Goal: Navigation & Orientation: Find specific page/section

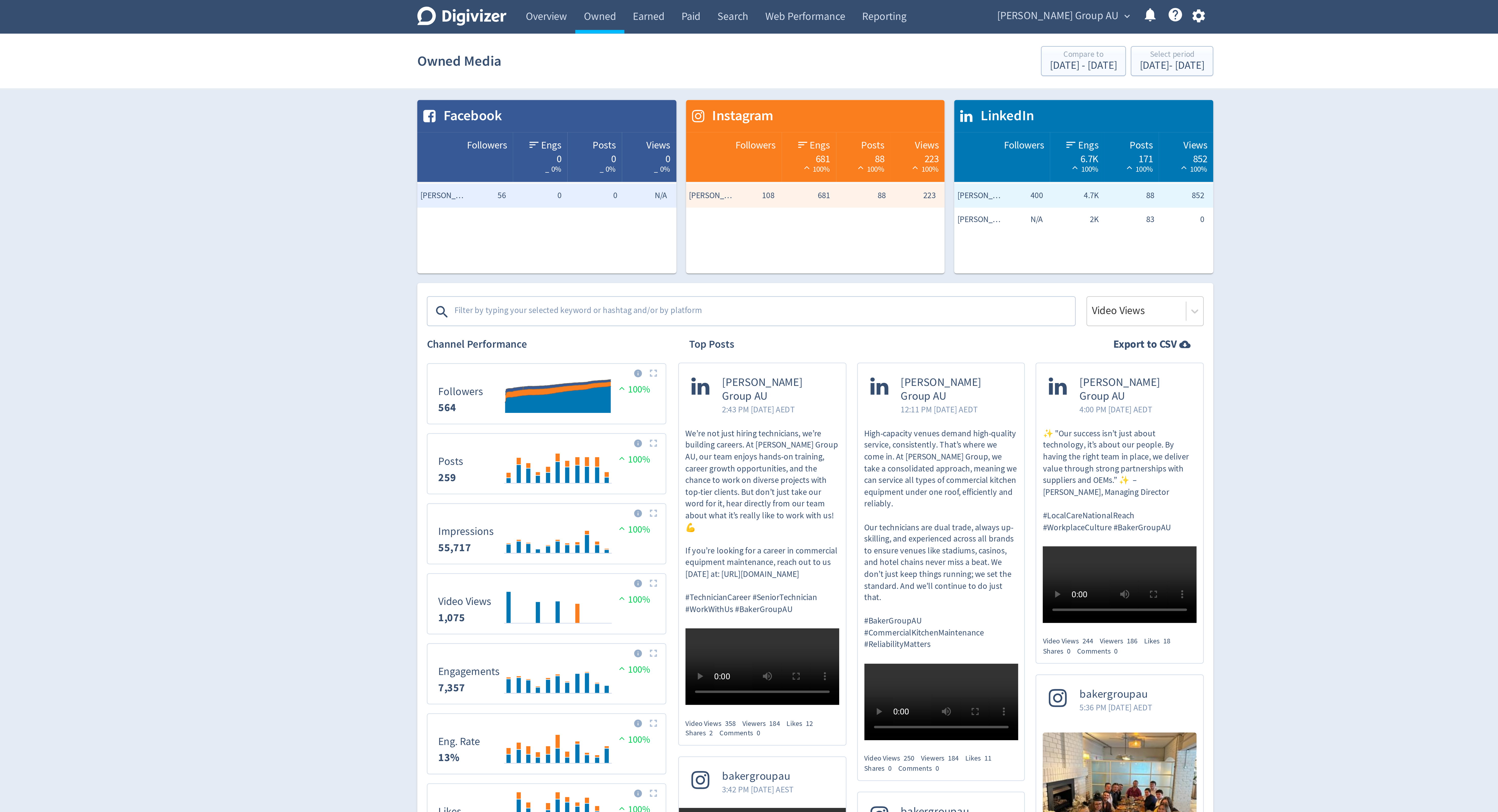
click at [857, 6] on span "[PERSON_NAME] Group AU" at bounding box center [852, 7] width 52 height 8
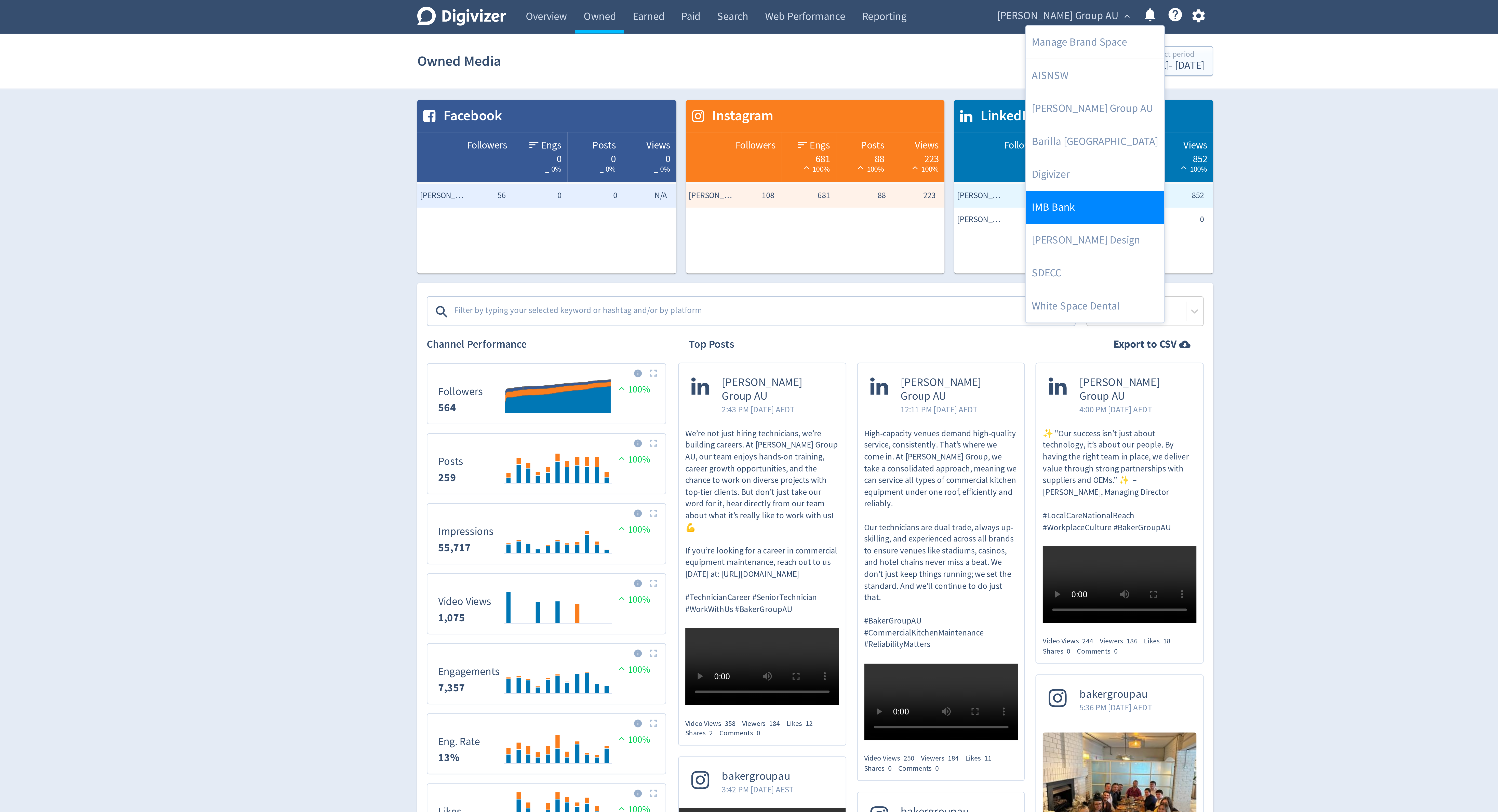
click at [857, 88] on link "IMB Bank" at bounding box center [868, 88] width 59 height 14
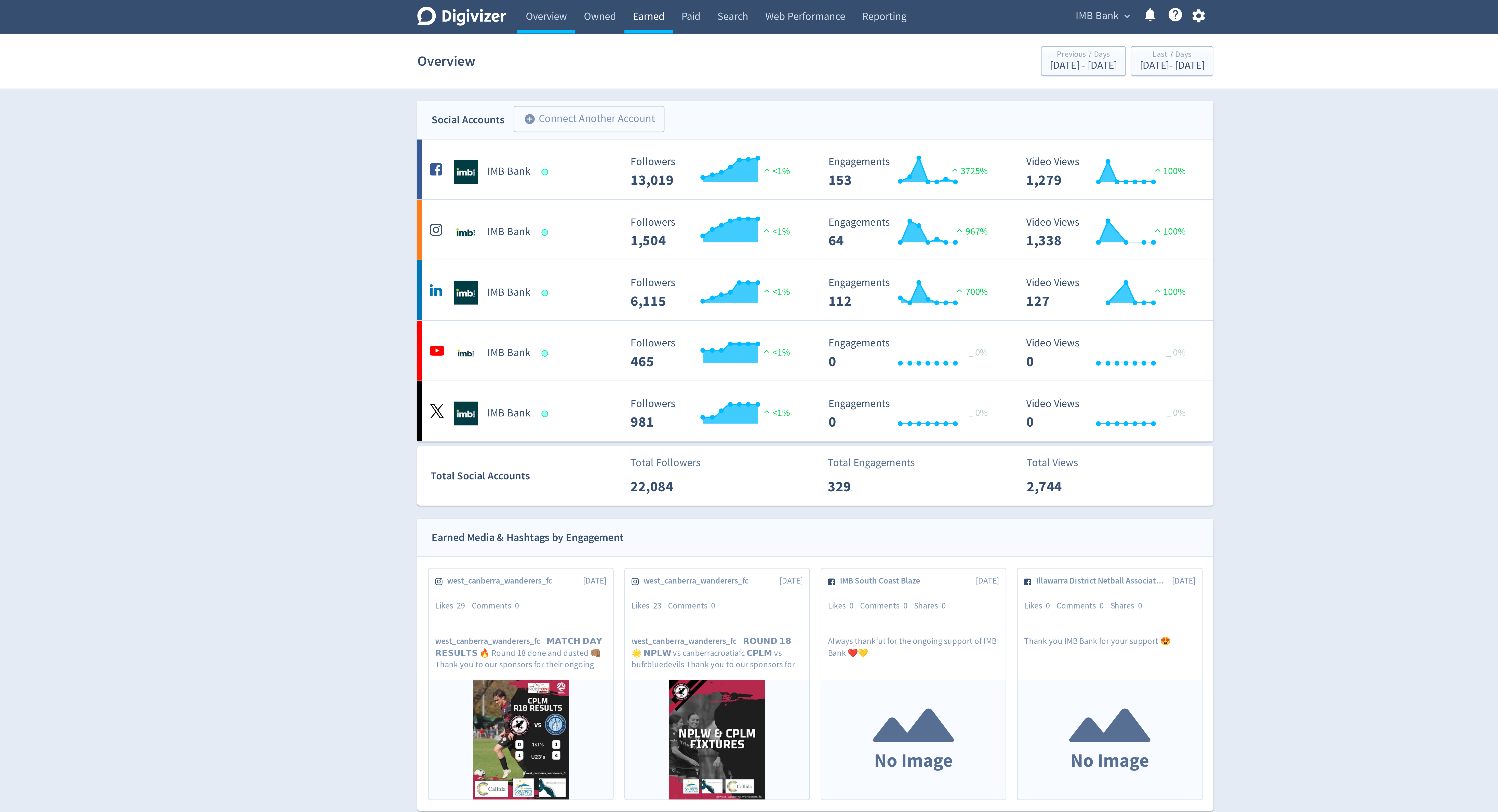
click at [681, 7] on link "Earned" at bounding box center [677, 7] width 20 height 15
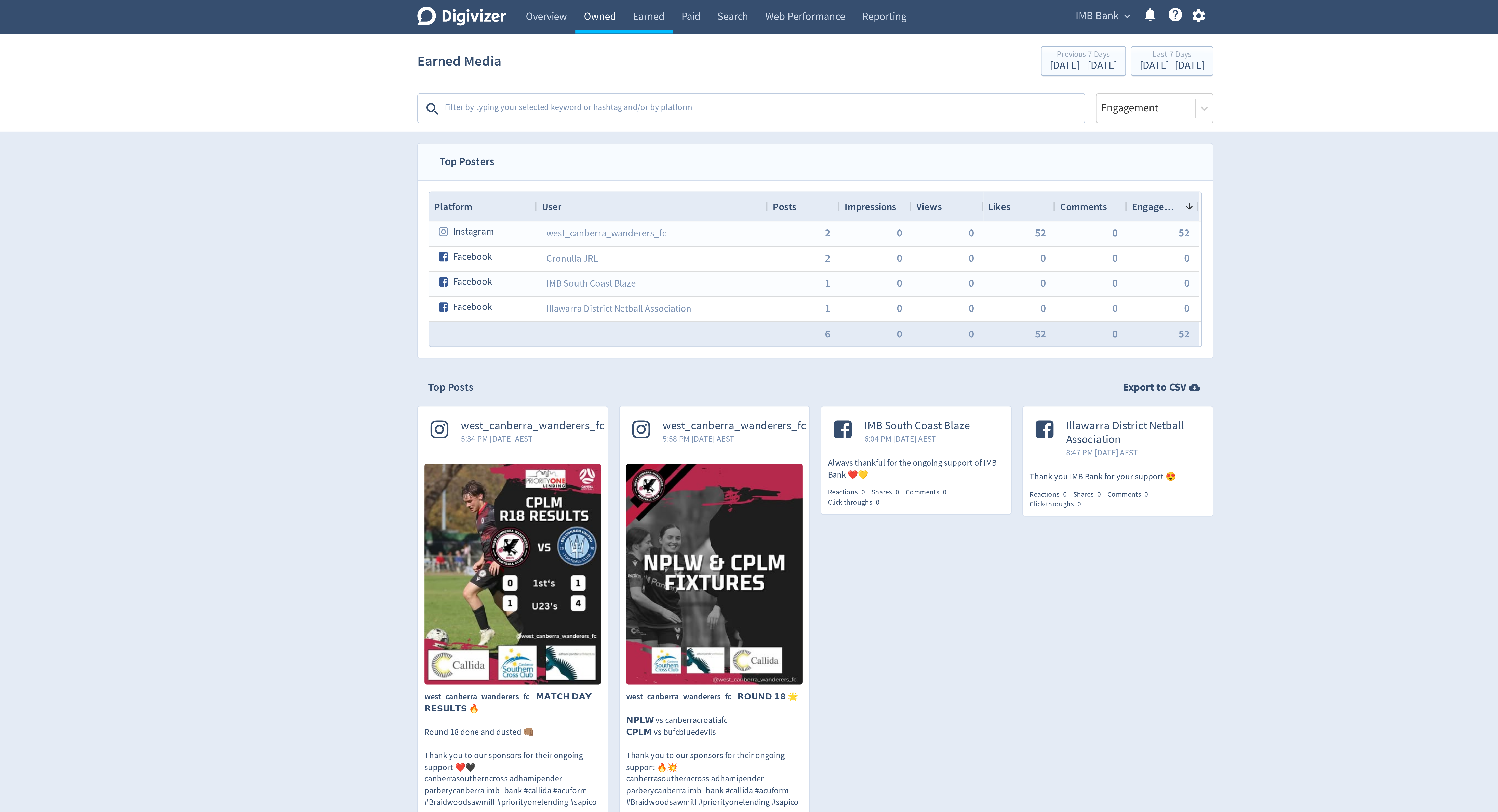
click at [654, 12] on link "Owned" at bounding box center [657, 7] width 21 height 15
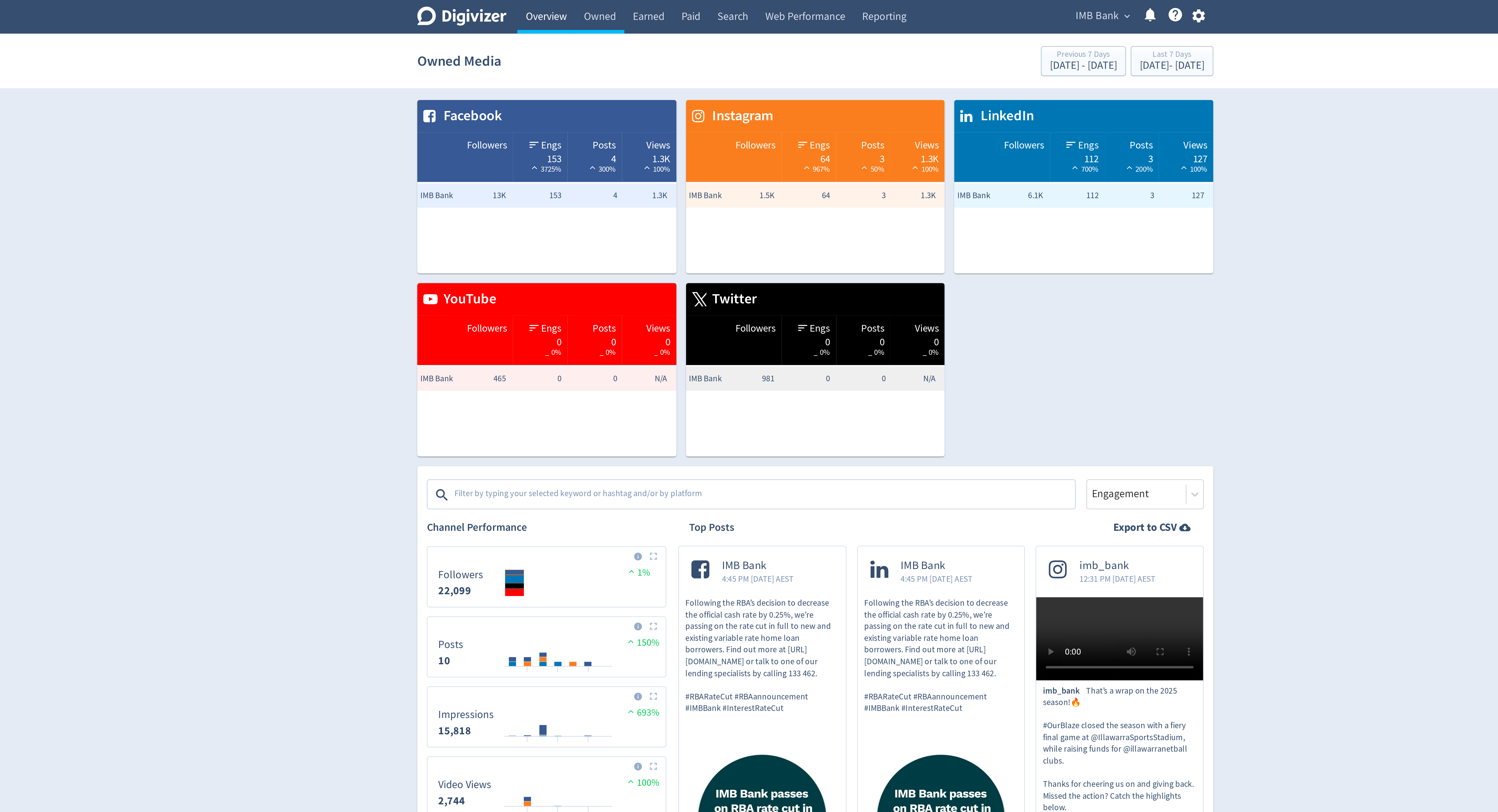
click at [637, 9] on link "Overview" at bounding box center [634, 7] width 24 height 15
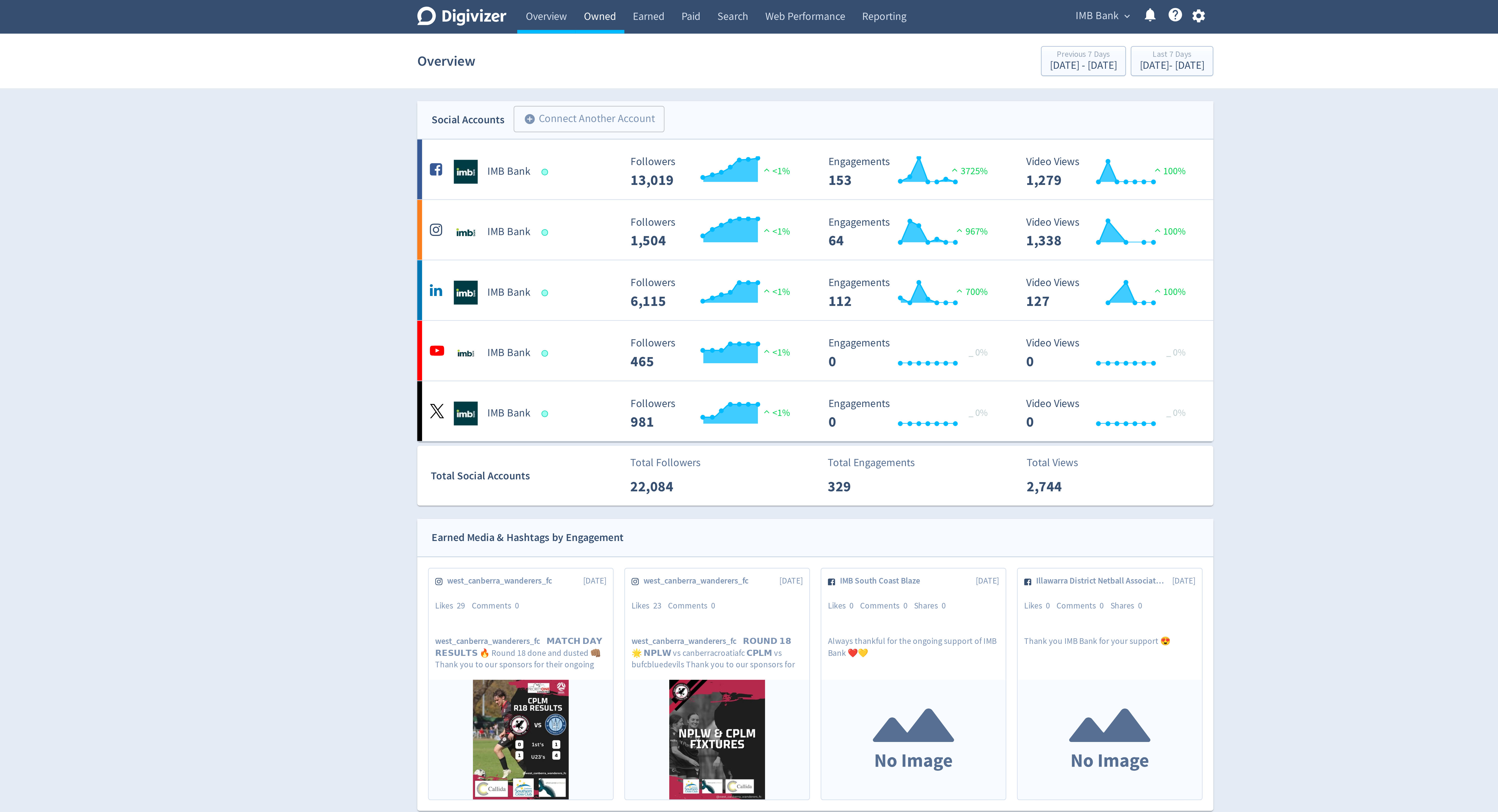
click at [659, 13] on link "Owned" at bounding box center [657, 7] width 21 height 15
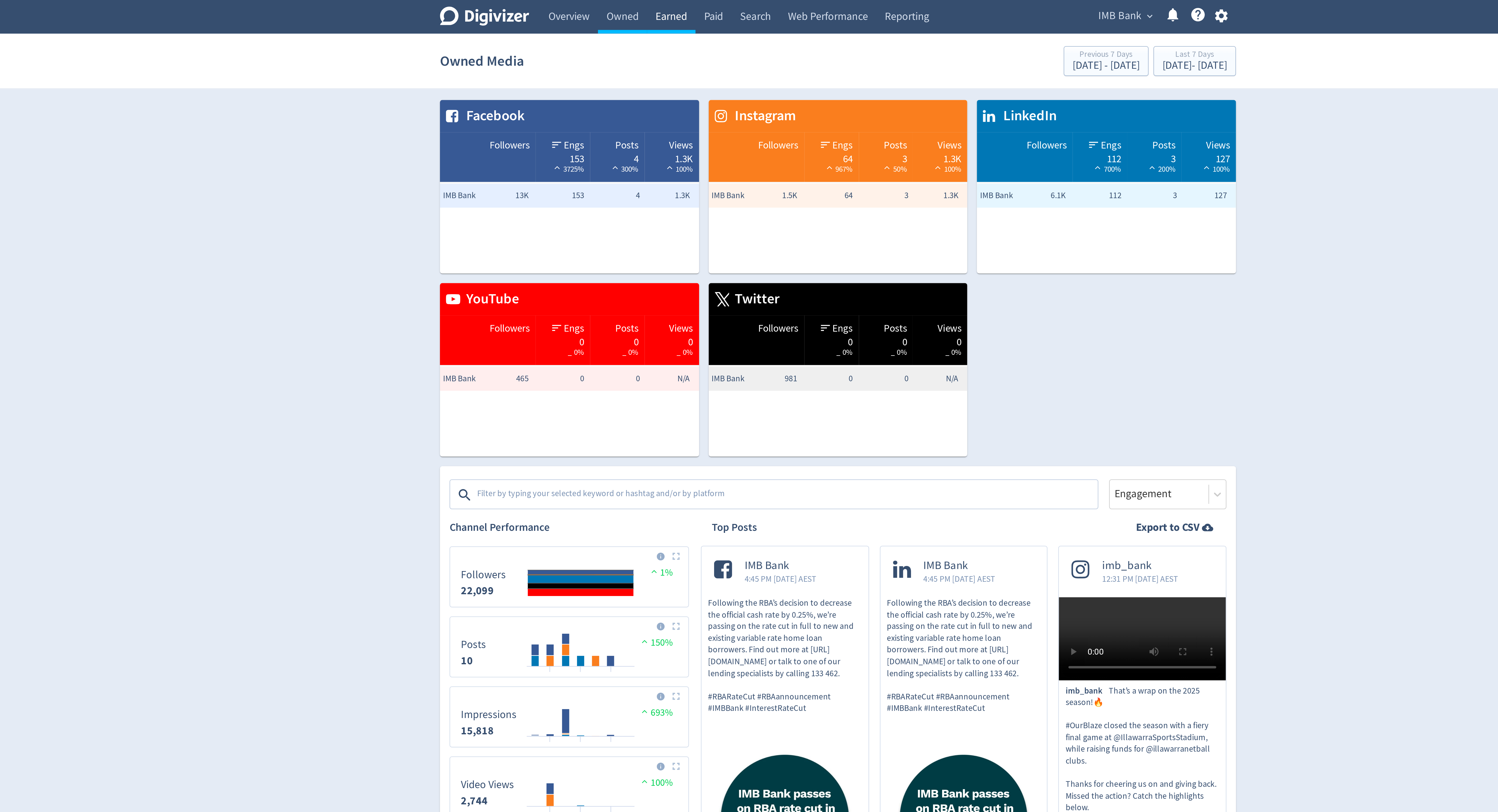
click at [672, 10] on link "Earned" at bounding box center [677, 7] width 20 height 15
